Goal: Browse casually

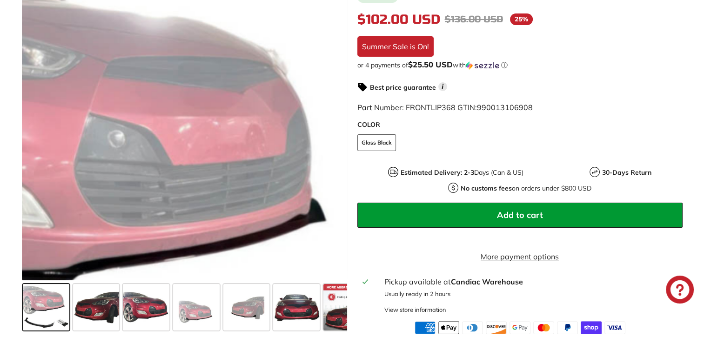
scroll to position [205, 0]
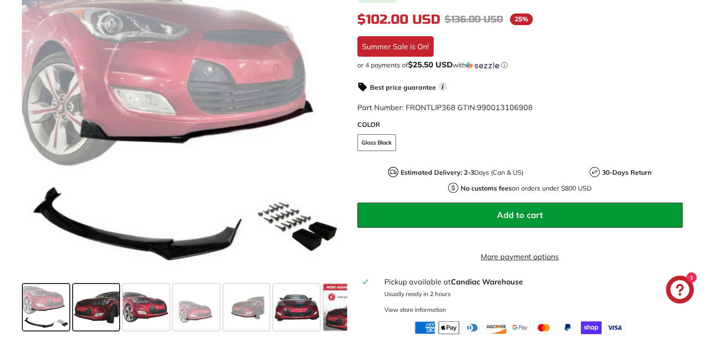
click at [109, 313] on span at bounding box center [96, 307] width 47 height 47
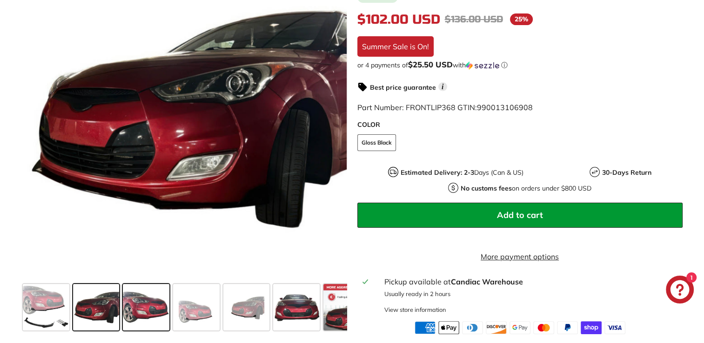
click at [143, 316] on span at bounding box center [146, 307] width 47 height 47
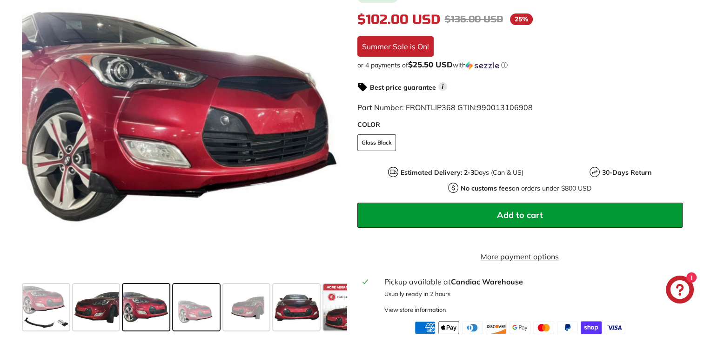
click at [198, 319] on span at bounding box center [196, 307] width 47 height 47
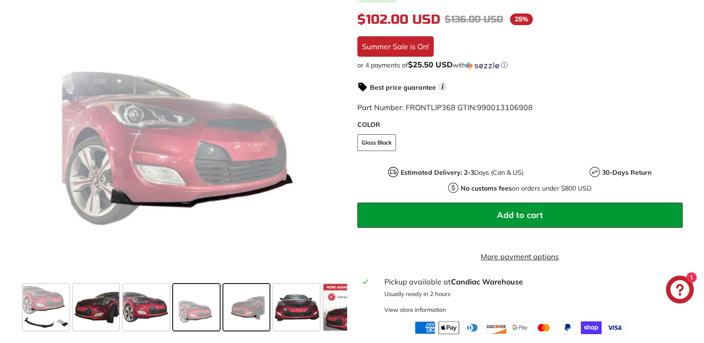
click at [247, 324] on span at bounding box center [246, 307] width 47 height 47
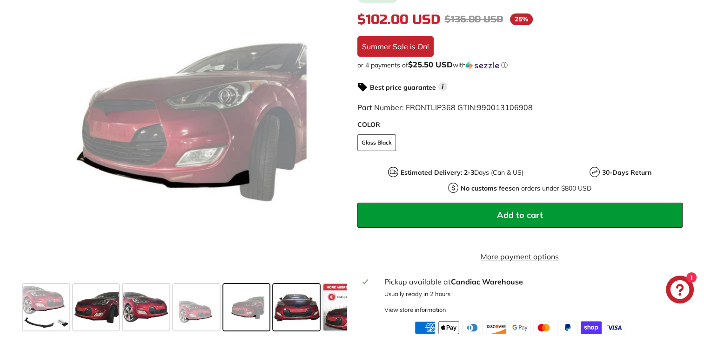
click at [287, 321] on span at bounding box center [296, 307] width 47 height 47
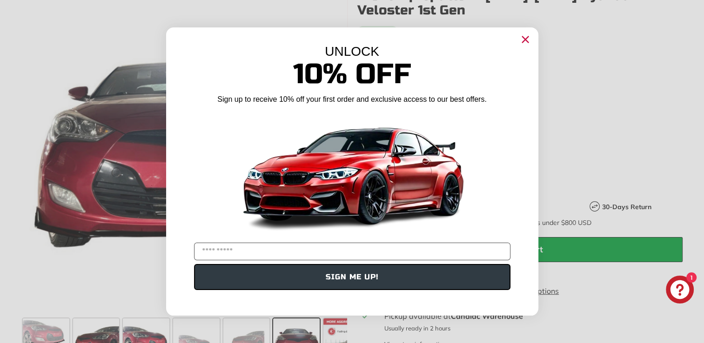
scroll to position [168, 0]
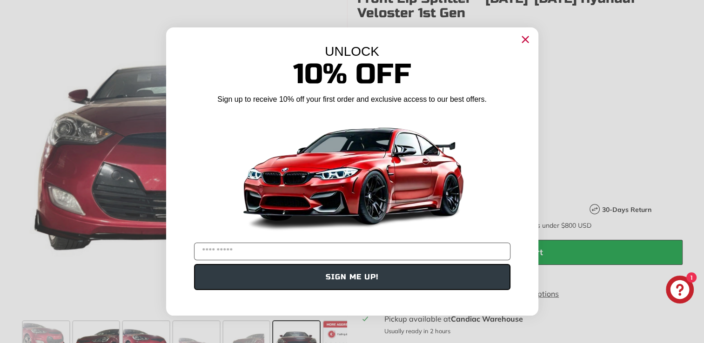
click at [525, 41] on circle "Close dialog" at bounding box center [525, 40] width 14 height 14
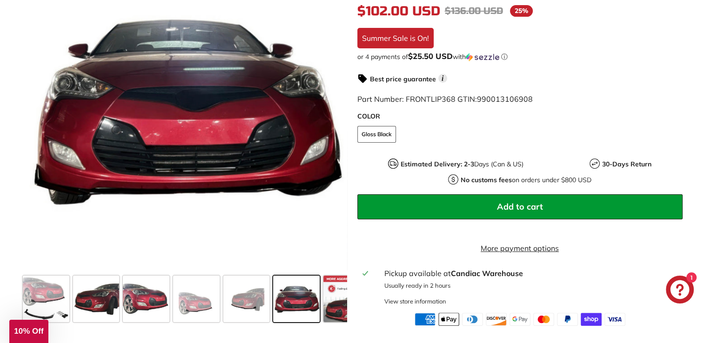
scroll to position [214, 0]
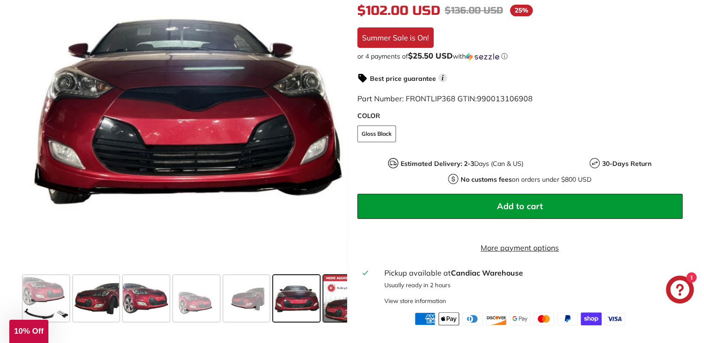
click at [331, 301] on span at bounding box center [346, 299] width 47 height 47
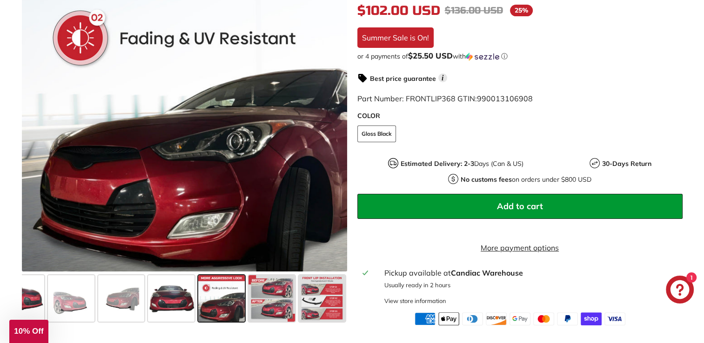
scroll to position [0, 162]
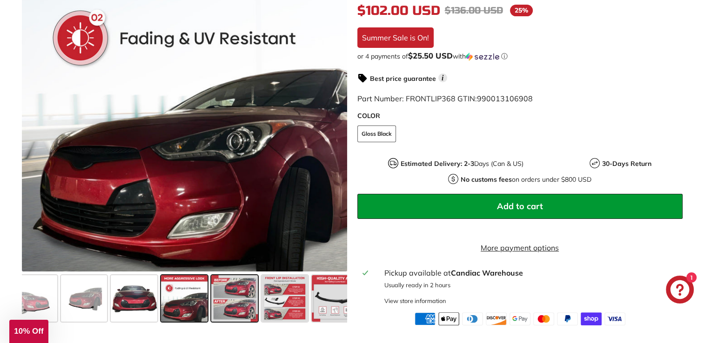
click at [221, 316] on span at bounding box center [234, 299] width 47 height 47
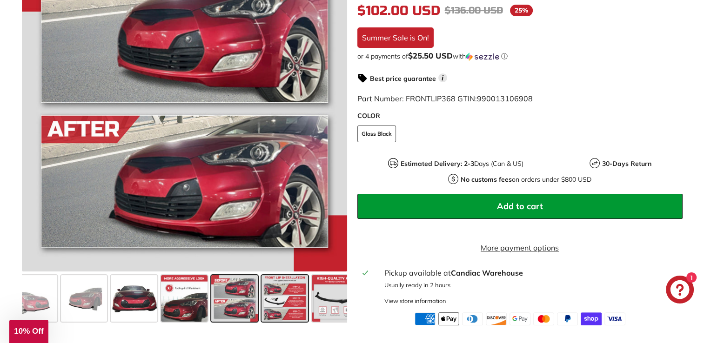
click at [289, 313] on span at bounding box center [285, 299] width 47 height 47
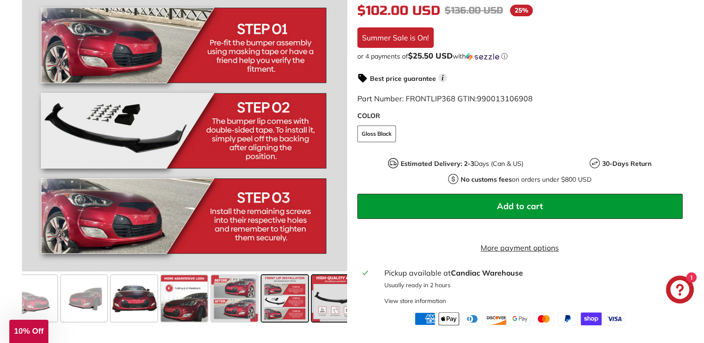
click at [330, 312] on span at bounding box center [335, 299] width 47 height 47
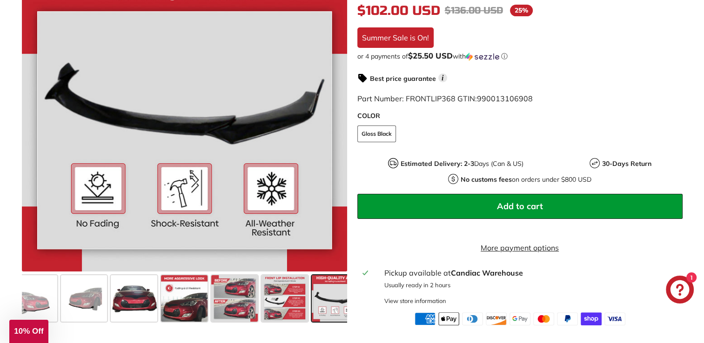
scroll to position [0, 226]
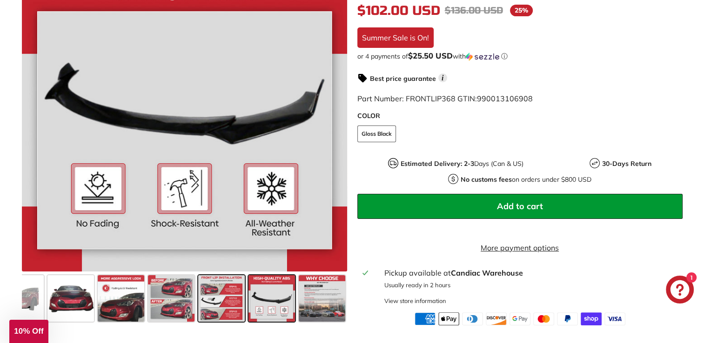
click at [229, 309] on span at bounding box center [221, 299] width 47 height 47
